Goal: Information Seeking & Learning: Learn about a topic

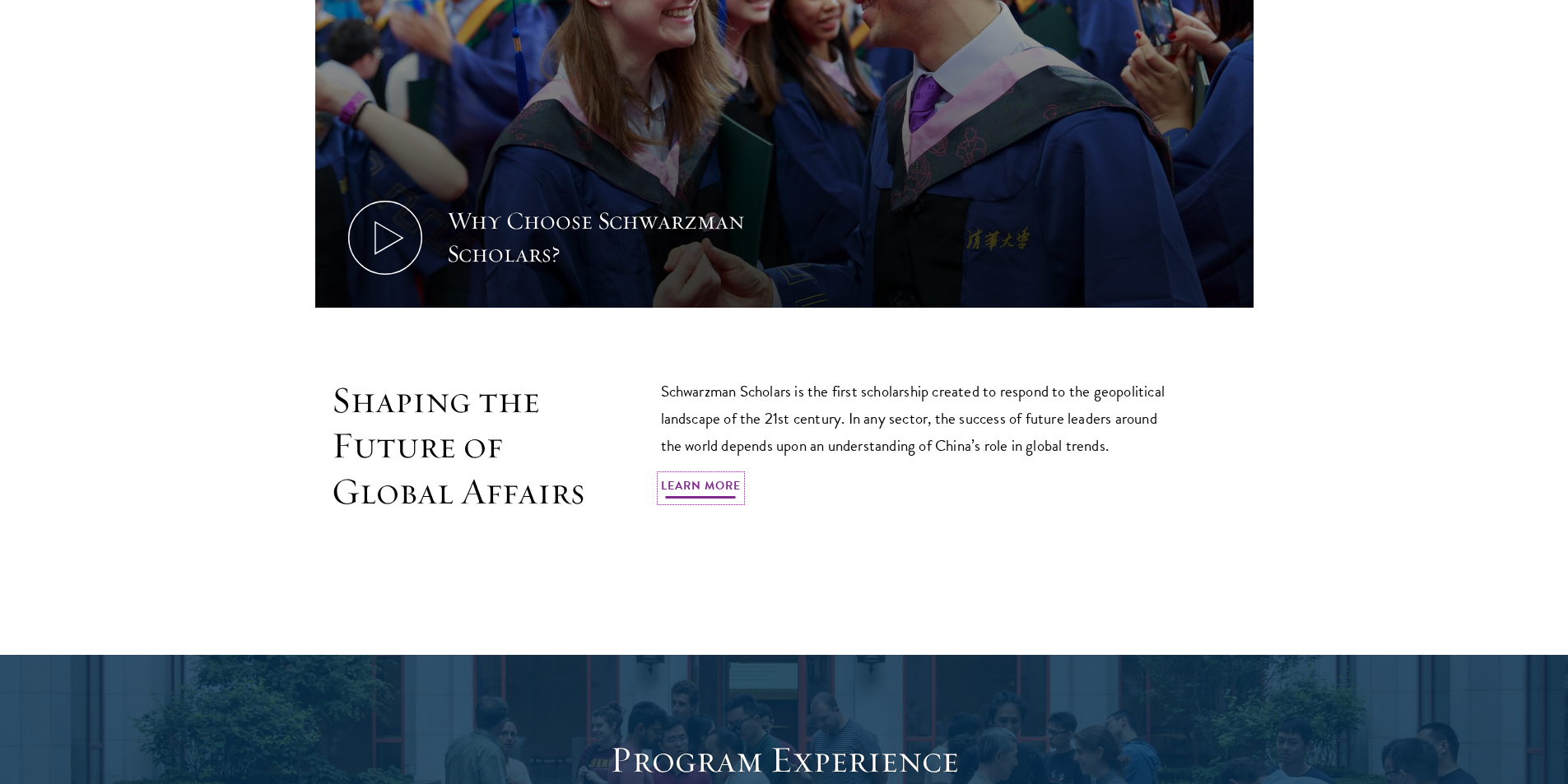
click at [703, 489] on link "Learn More" at bounding box center [700, 488] width 80 height 26
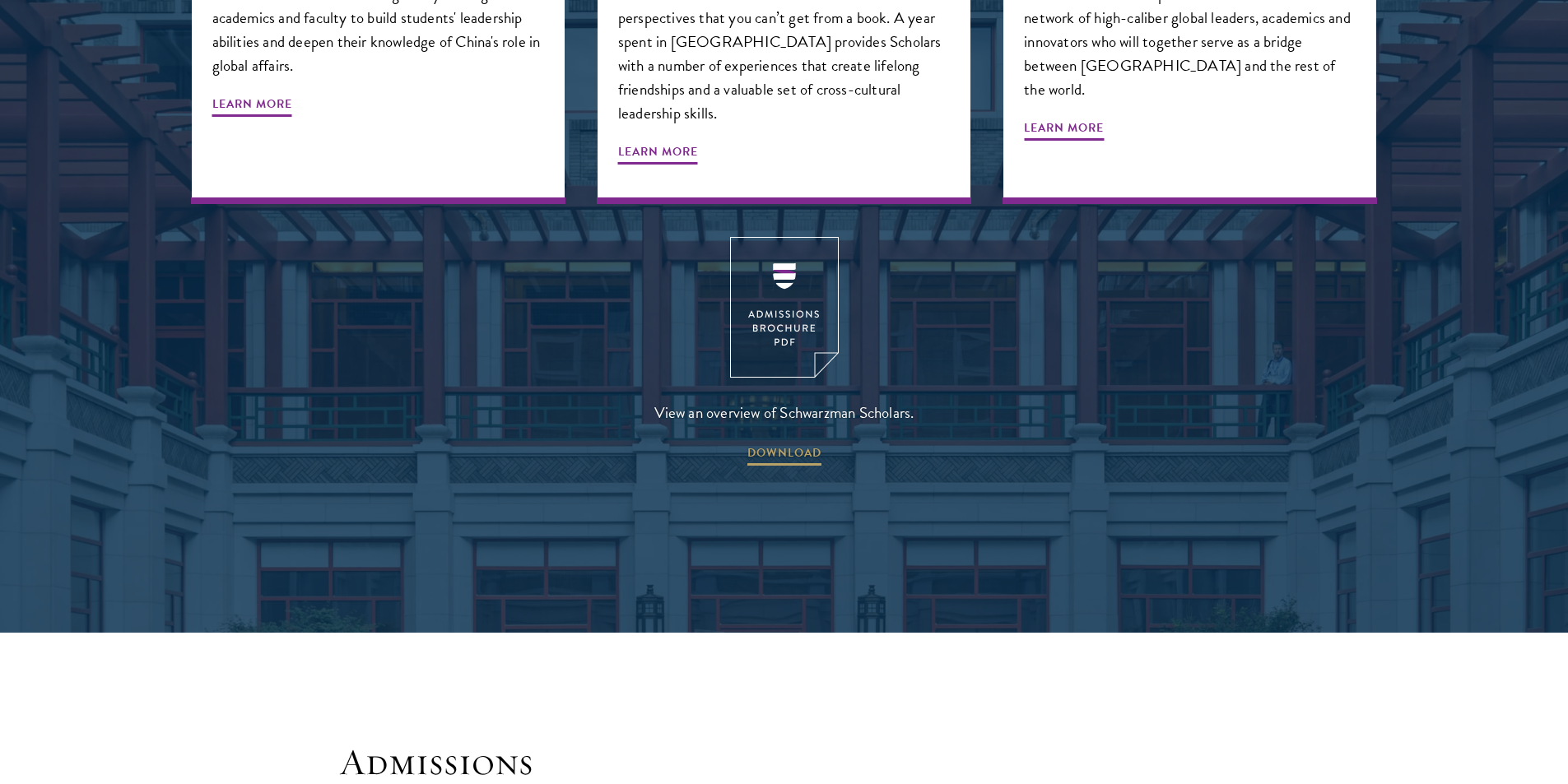
scroll to position [2633, 0]
